Goal: Find specific page/section: Find specific page/section

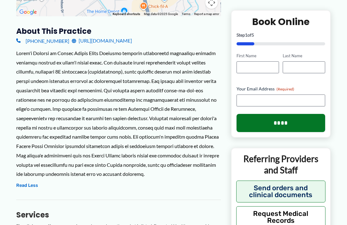
scroll to position [229, 0]
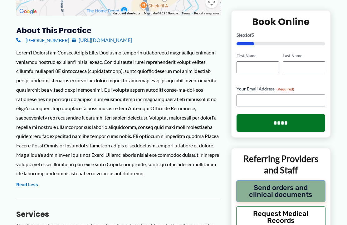
click at [293, 189] on button "Send orders and clinical documents" at bounding box center [281, 191] width 89 height 22
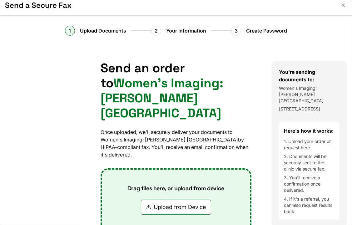
scroll to position [5, 0]
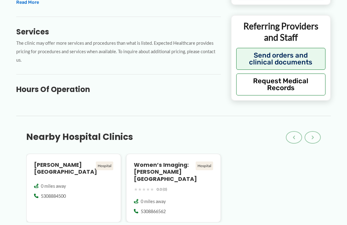
scroll to position [307, 0]
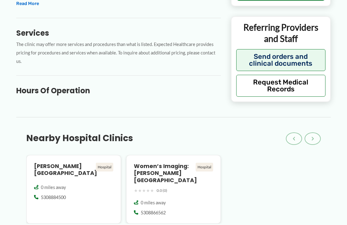
click at [243, 170] on div "[PERSON_NAME][GEOGRAPHIC_DATA] 0 miles away 5308884500" at bounding box center [173, 189] width 295 height 69
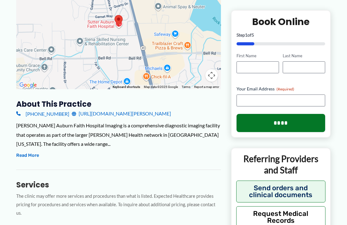
scroll to position [181, 0]
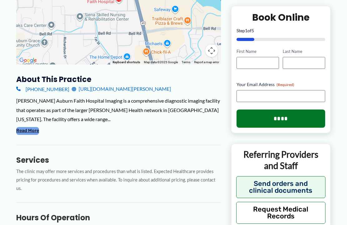
click at [22, 127] on button "Read More" at bounding box center [27, 130] width 23 height 7
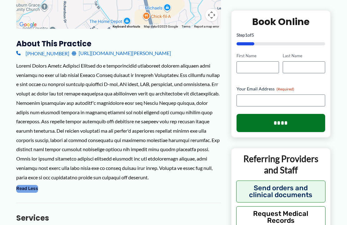
scroll to position [216, 0]
